Goal: Task Accomplishment & Management: Manage account settings

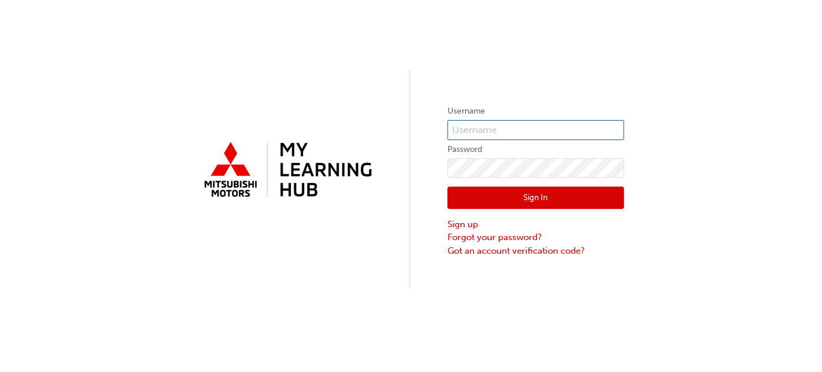
type input "0005974803"
drag, startPoint x: 750, startPoint y: 1, endPoint x: 534, endPoint y: 200, distance: 294.3
click at [534, 200] on button "Sign In" at bounding box center [536, 198] width 177 height 22
type input "0005974803"
drag, startPoint x: 642, startPoint y: 0, endPoint x: 583, endPoint y: 46, distance: 74.7
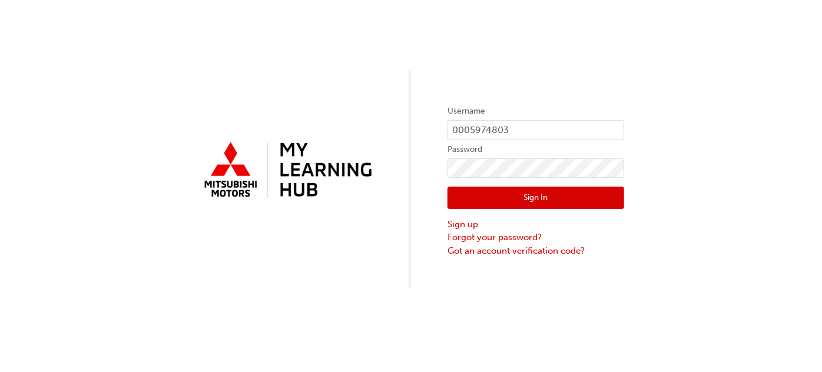
click at [583, 46] on div "Username 0005974803 Password Sign In Sign up Forgot your password? Got an accou…" at bounding box center [411, 144] width 822 height 289
